Goal: Task Accomplishment & Management: Manage account settings

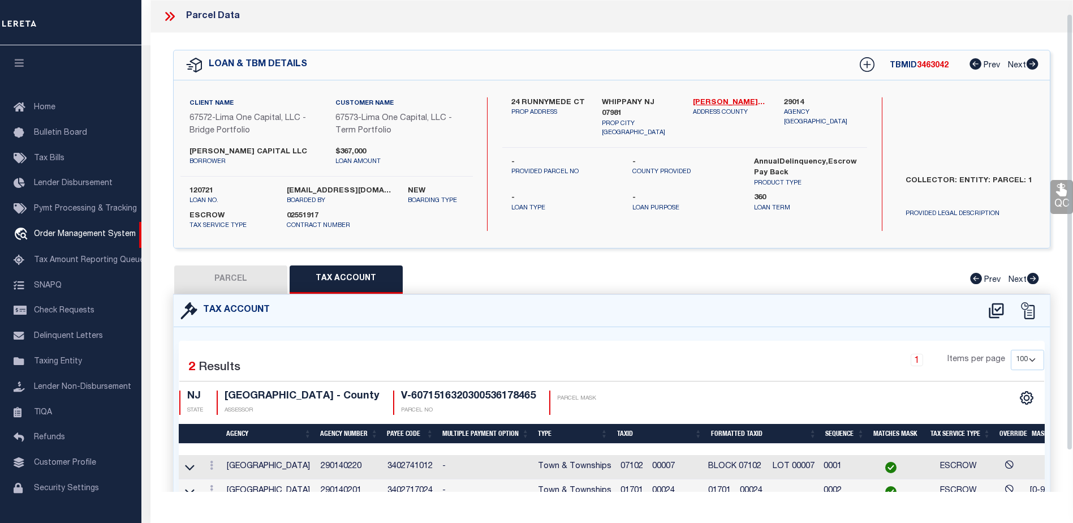
select select "100"
select select "Escrow"
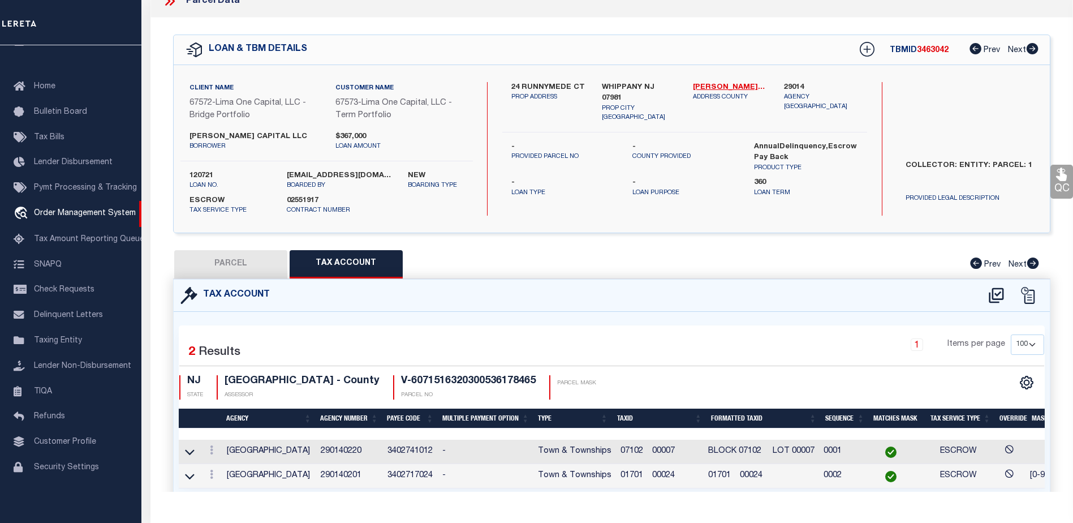
click at [644, 474] on span "01701 00024" at bounding box center [647, 475] width 54 height 8
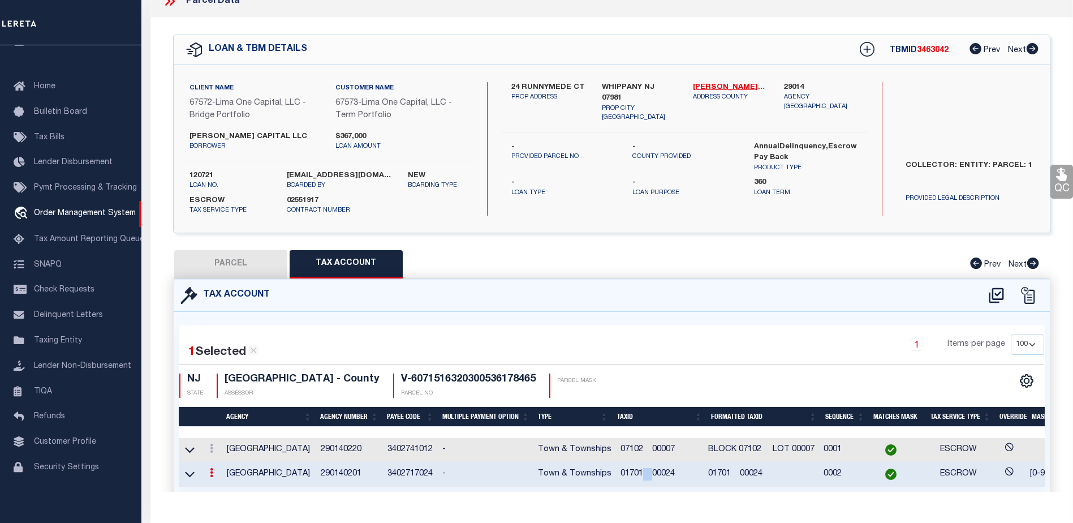
click at [644, 474] on span "01701 00024" at bounding box center [647, 473] width 54 height 8
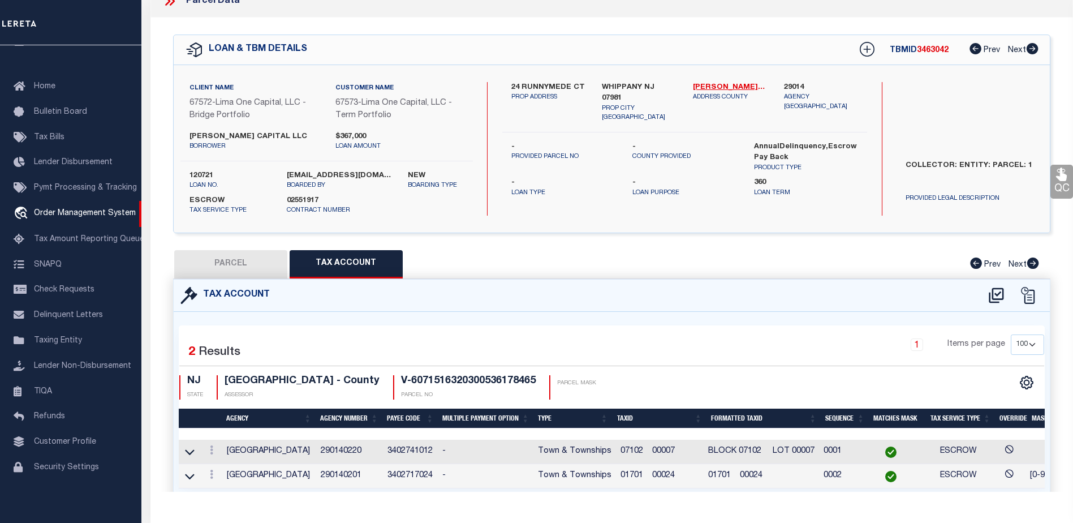
click at [675, 477] on span "01701 00024" at bounding box center [647, 475] width 54 height 8
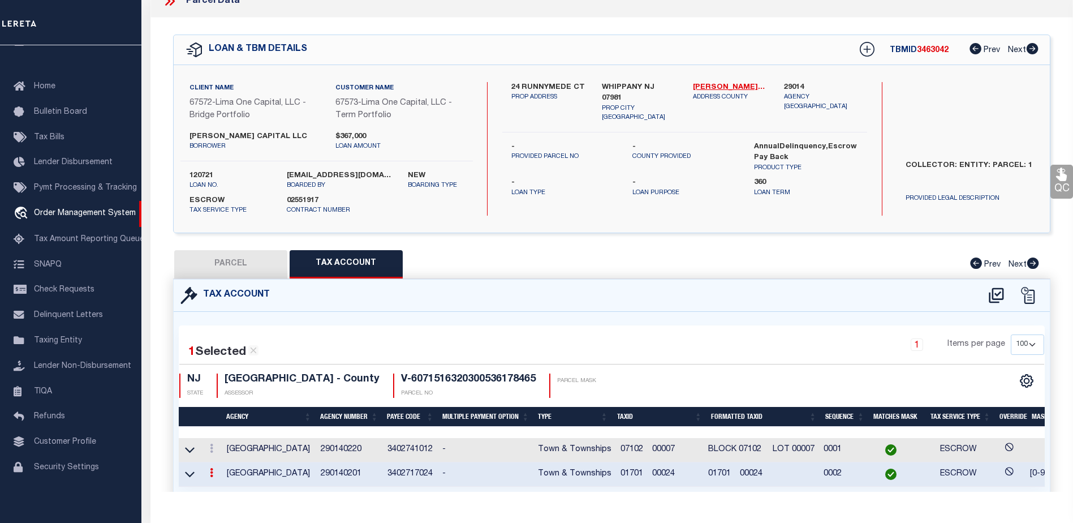
click at [675, 477] on span "01701 00024" at bounding box center [647, 473] width 54 height 8
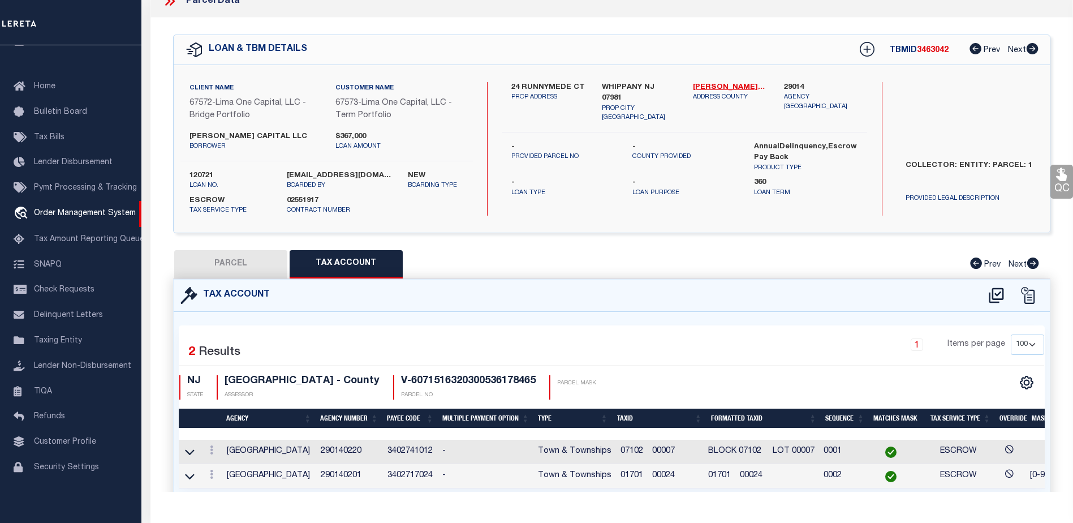
click at [674, 476] on span "01701 00024" at bounding box center [647, 475] width 54 height 8
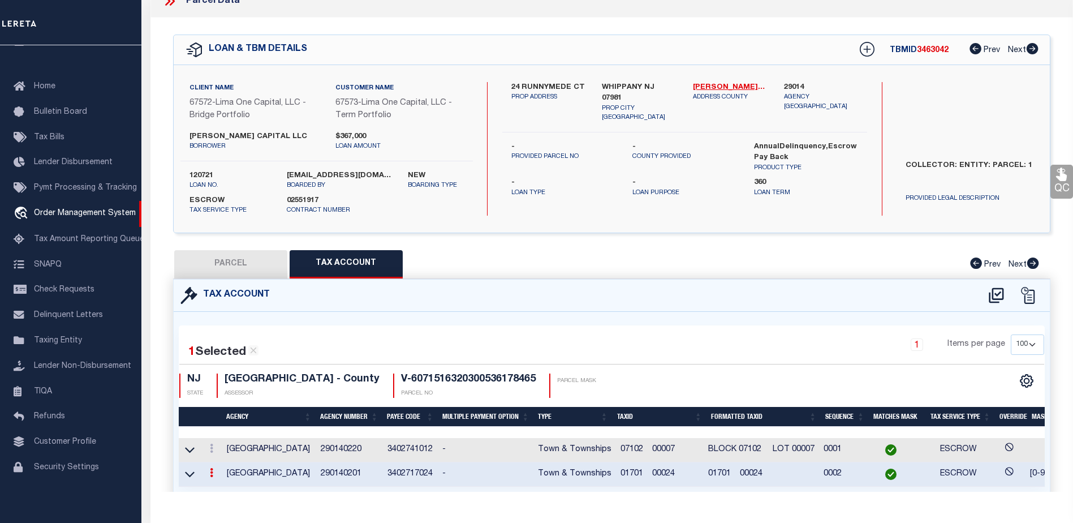
click at [674, 476] on span "01701 00024" at bounding box center [647, 473] width 54 height 8
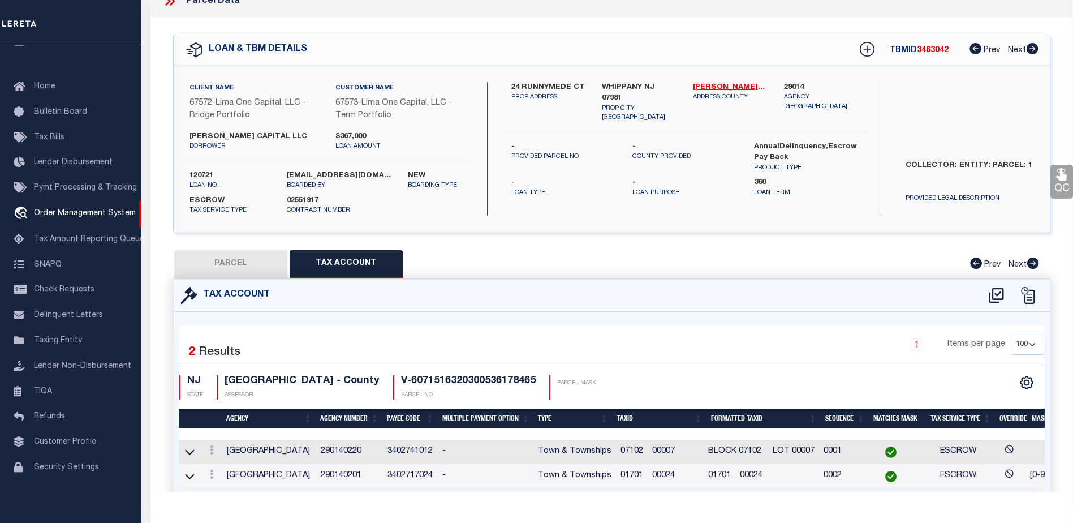
click at [675, 448] on span "07102 00007" at bounding box center [647, 451] width 54 height 8
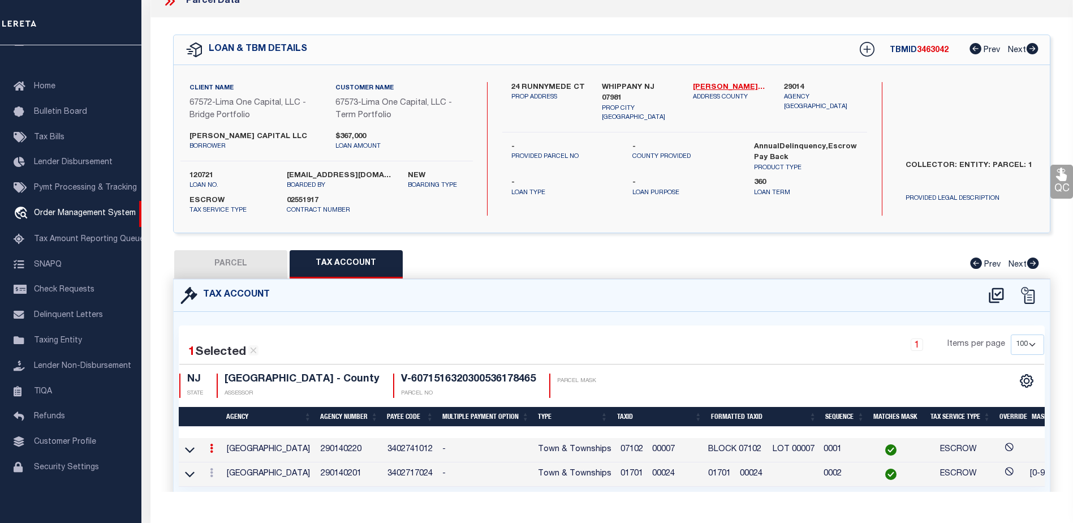
click at [675, 448] on span "07102 00007" at bounding box center [647, 449] width 54 height 8
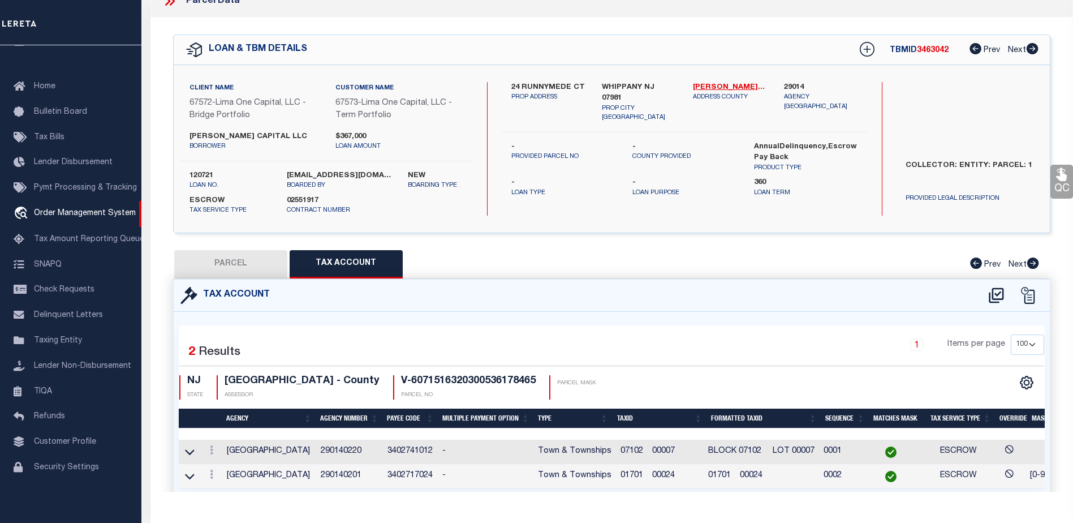
click at [734, 475] on span "01701 00024" at bounding box center [735, 475] width 54 height 8
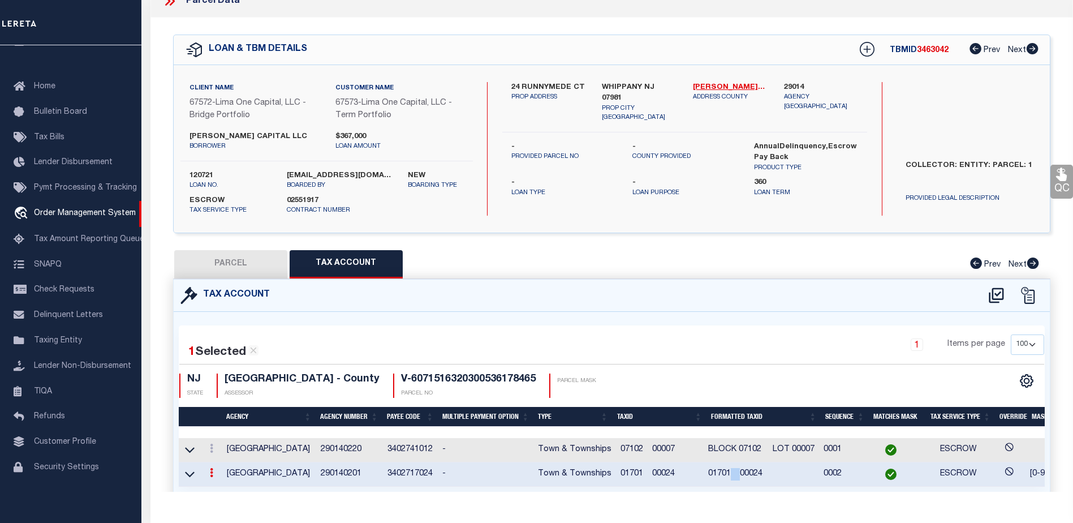
click at [734, 475] on span "01701 00024" at bounding box center [735, 473] width 54 height 8
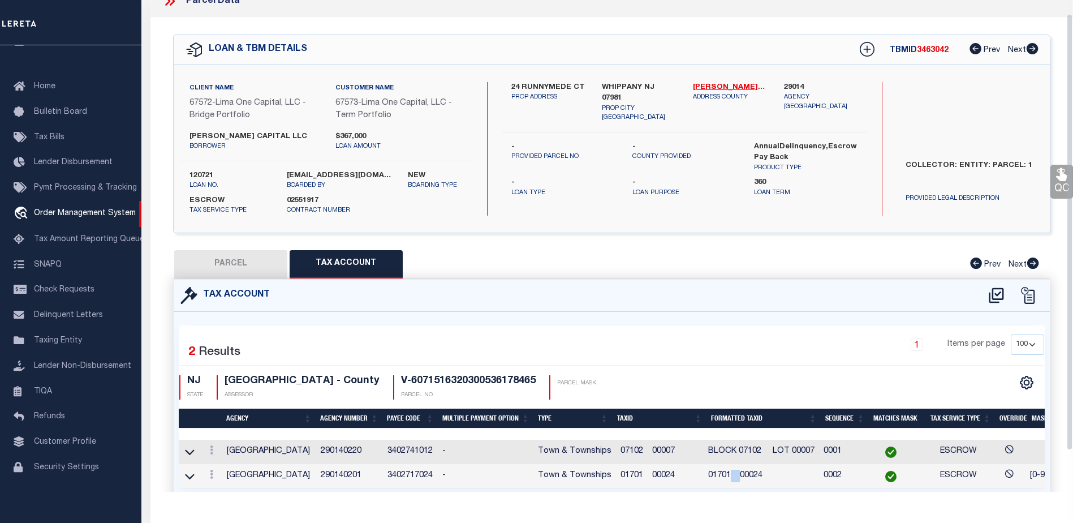
click at [752, 476] on span "01701 00024" at bounding box center [735, 475] width 54 height 8
